Goal: Information Seeking & Learning: Understand process/instructions

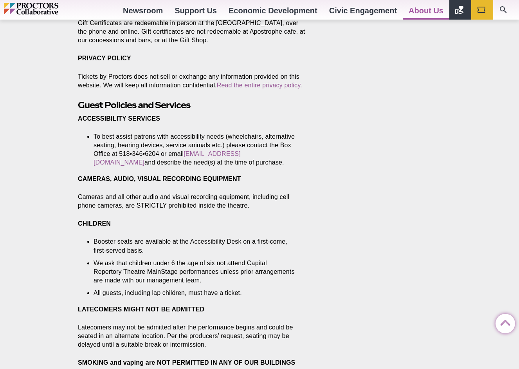
scroll to position [609, 0]
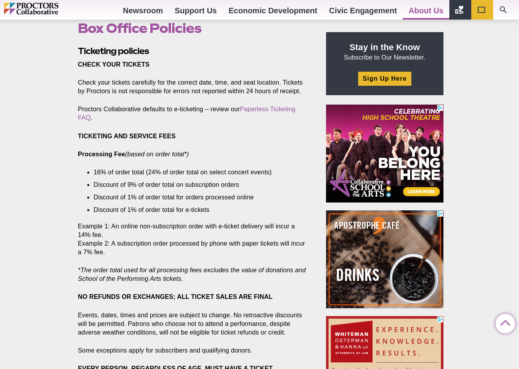
scroll to position [1624, 0]
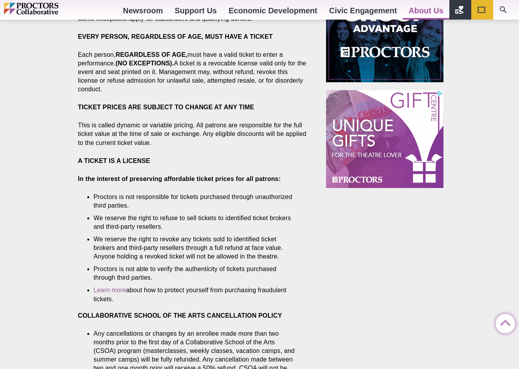
scroll to position [590, 0]
